Goal: Use online tool/utility: Use online tool/utility

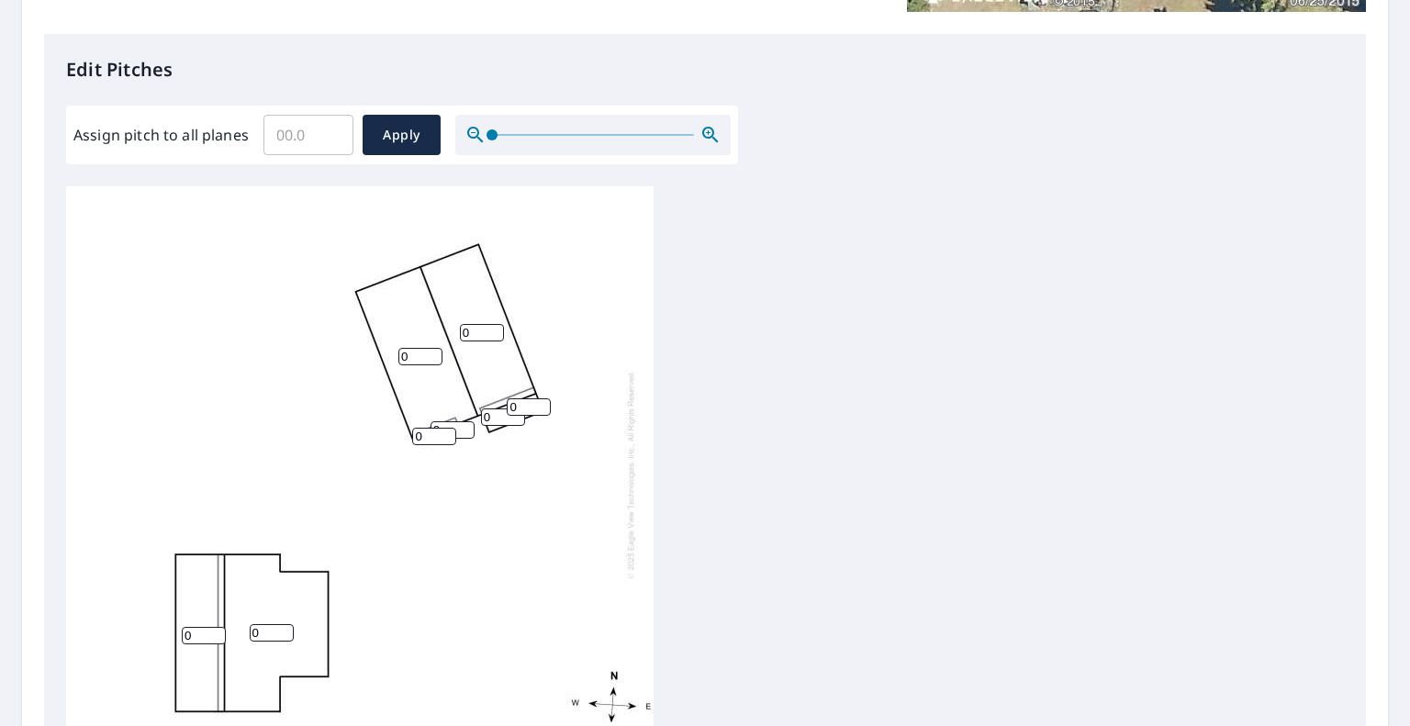
scroll to position [18, 0]
click at [270, 620] on input "0" at bounding box center [272, 628] width 44 height 17
type input "4"
type input "1"
click at [209, 622] on input "1" at bounding box center [204, 630] width 44 height 17
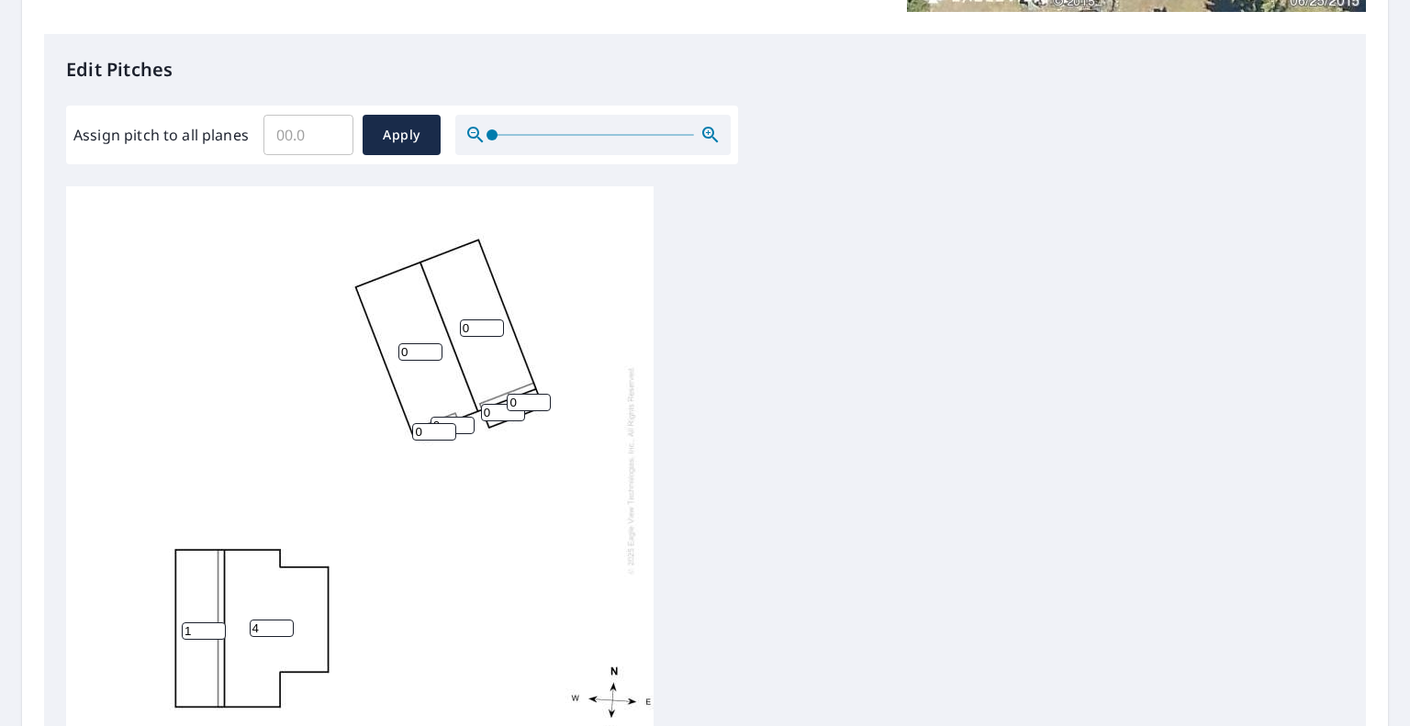
click at [196, 622] on input "1" at bounding box center [204, 630] width 44 height 17
type input "12"
click at [422, 322] on div "4 0 0 12 0 0 0 0" at bounding box center [359, 470] width 587 height 576
click at [413, 343] on input "0" at bounding box center [420, 351] width 44 height 17
type input "8"
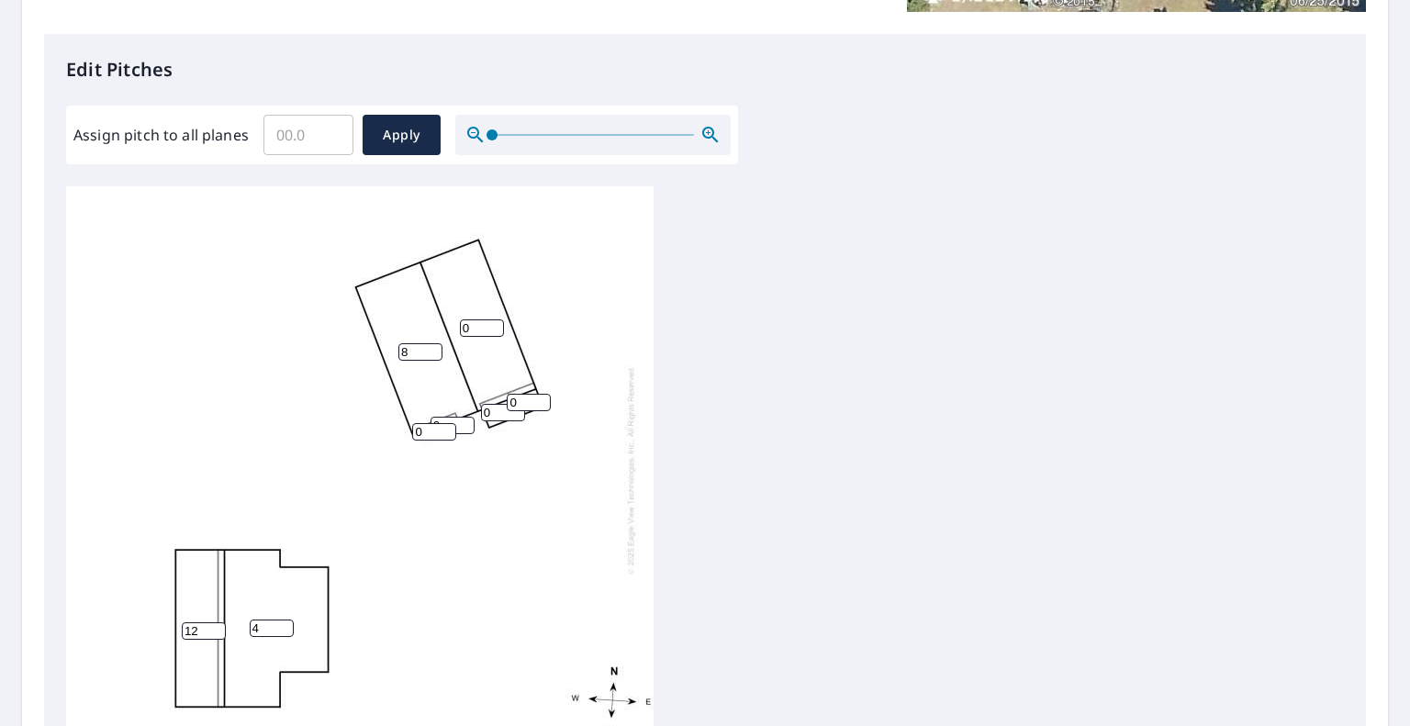
click at [481, 319] on input "0" at bounding box center [482, 327] width 44 height 17
type input "8"
click at [430, 423] on input "0" at bounding box center [434, 431] width 44 height 17
type input "8"
click at [455, 417] on input "0" at bounding box center [453, 425] width 44 height 17
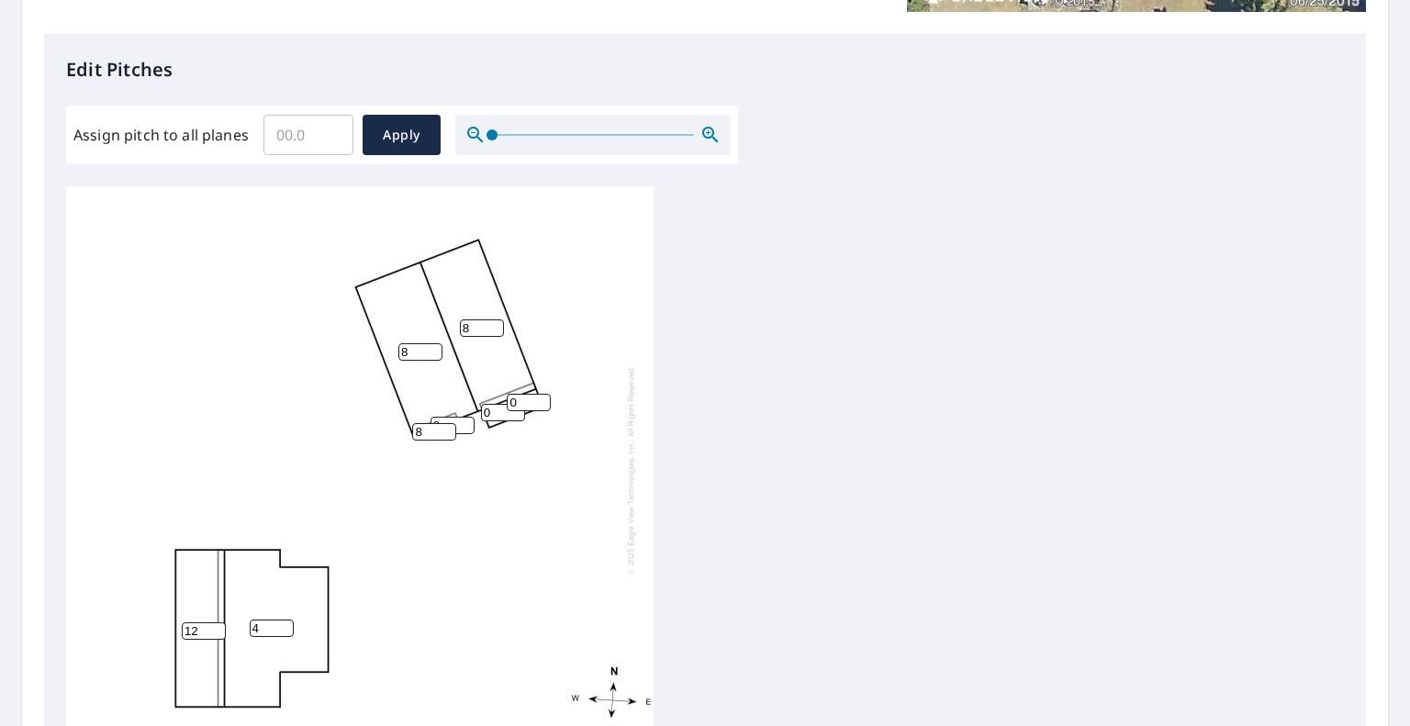
type input "8"
click at [496, 404] on input "0" at bounding box center [503, 412] width 44 height 17
type input "5"
click at [522, 394] on input "0" at bounding box center [529, 402] width 44 height 17
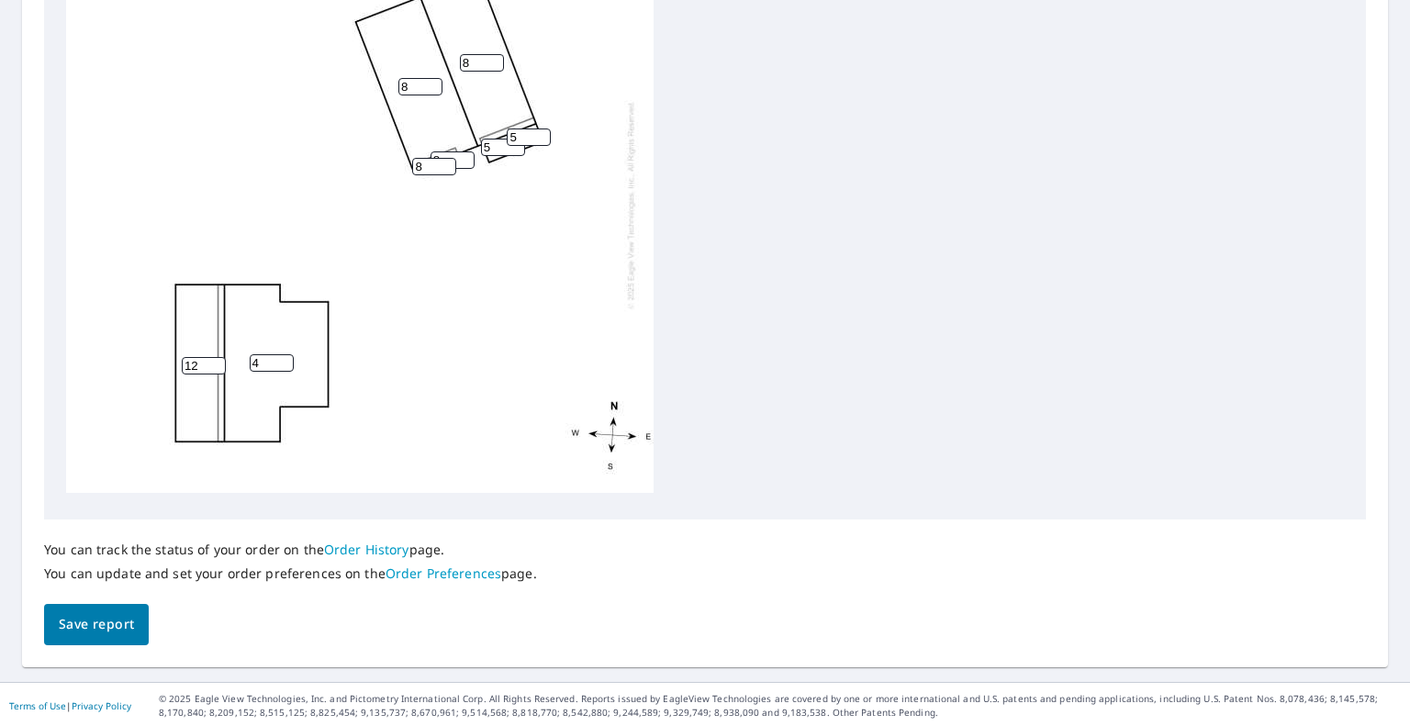
scroll to position [726, 0]
type input "5"
click at [110, 620] on span "Save report" at bounding box center [96, 622] width 75 height 23
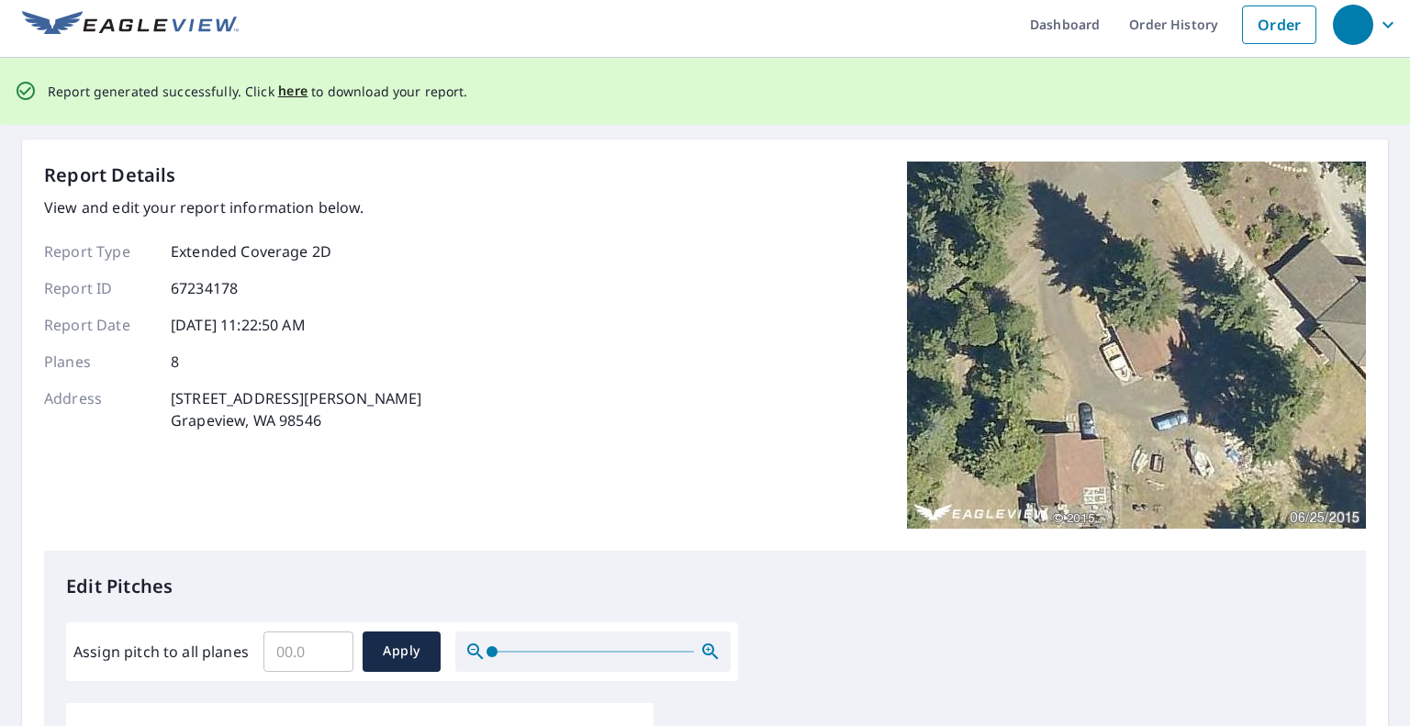
scroll to position [0, 0]
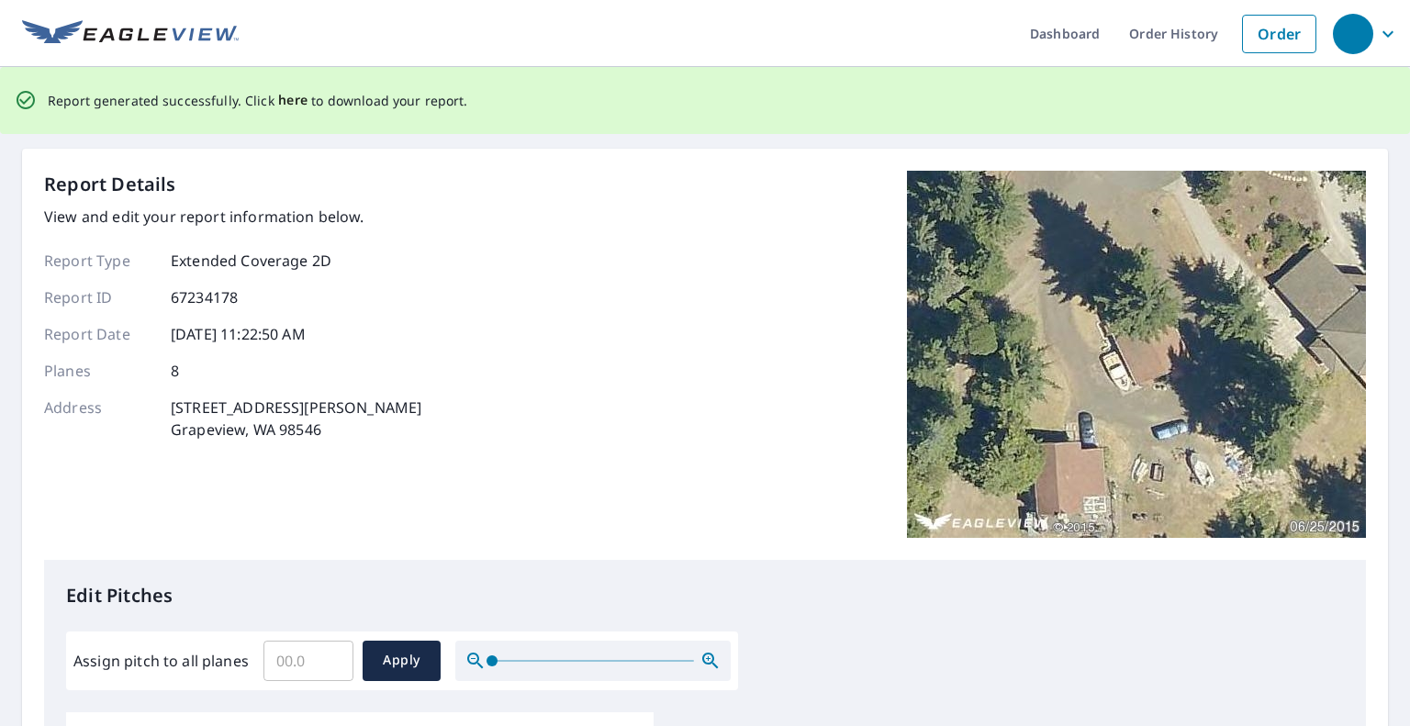
click at [286, 102] on span "here" at bounding box center [293, 100] width 30 height 23
